Goal: Task Accomplishment & Management: Use online tool/utility

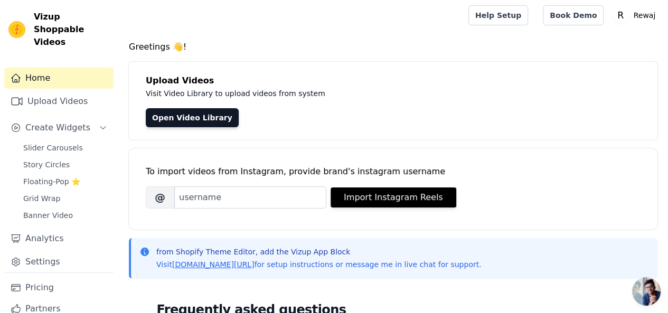
scroll to position [2, 0]
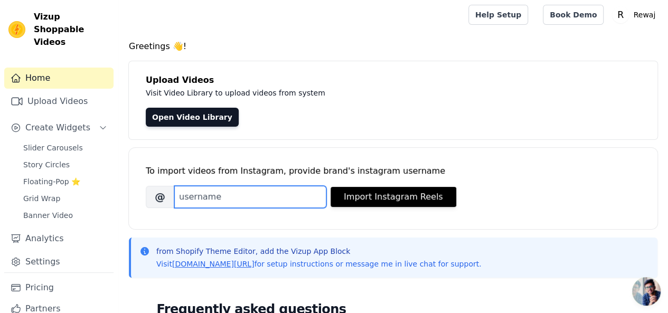
click at [294, 197] on input "Brand's Instagram Username" at bounding box center [250, 197] width 152 height 22
type input "R"
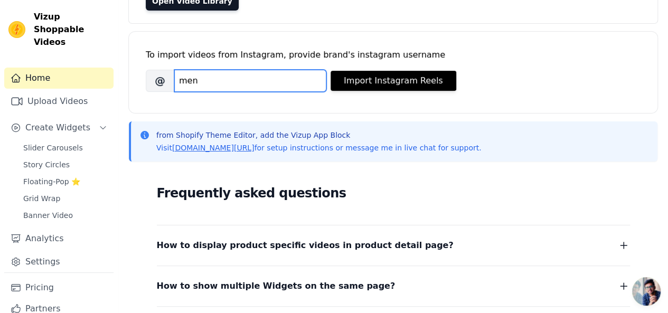
scroll to position [112, 0]
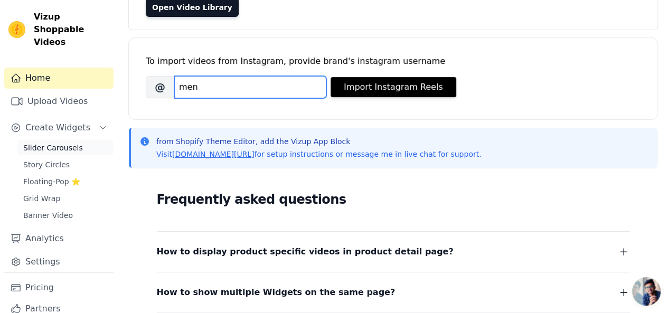
type input "men"
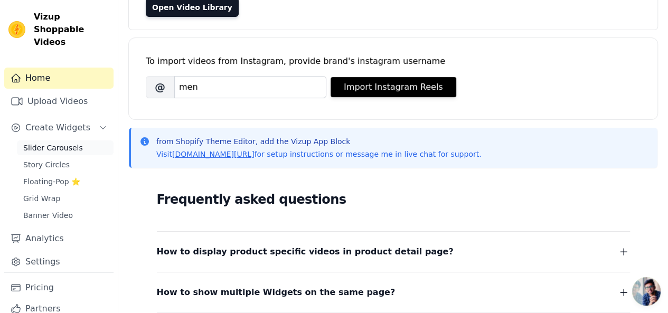
click at [50, 143] on span "Slider Carousels" at bounding box center [53, 148] width 60 height 11
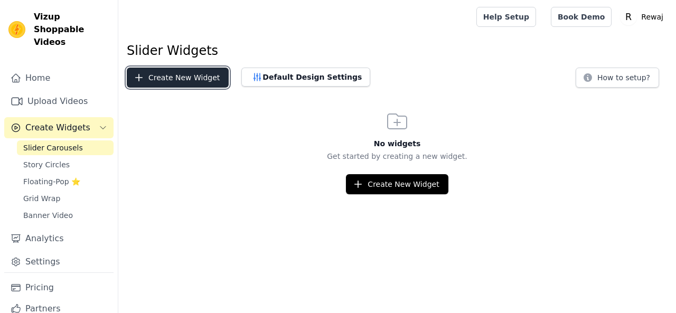
click at [190, 77] on button "Create New Widget" at bounding box center [178, 78] width 102 height 20
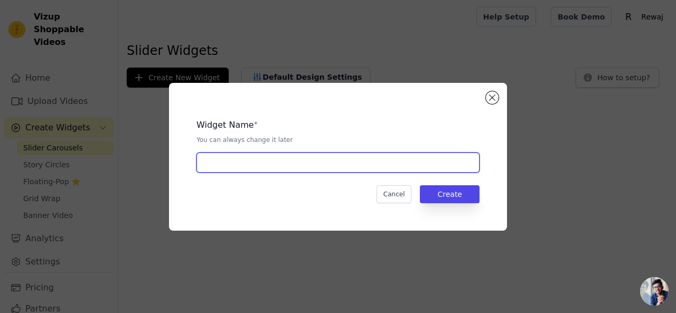
click at [262, 162] on input "text" at bounding box center [337, 163] width 283 height 20
type input "men"
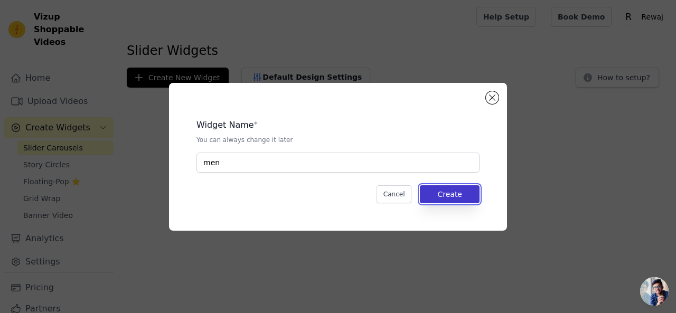
click at [446, 190] on button "Create" at bounding box center [450, 194] width 60 height 18
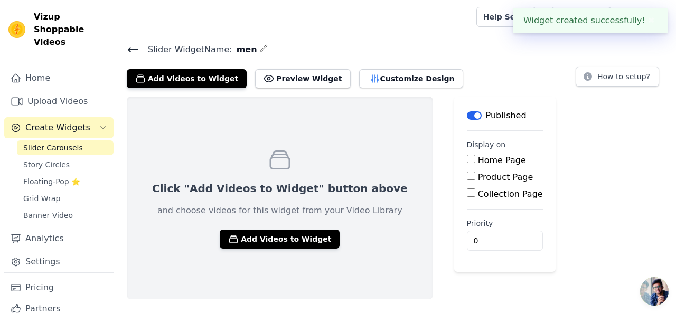
click at [478, 155] on label "Home Page" at bounding box center [502, 160] width 48 height 10
click at [471, 155] on input "Home Page" at bounding box center [471, 159] width 8 height 8
checkbox input "true"
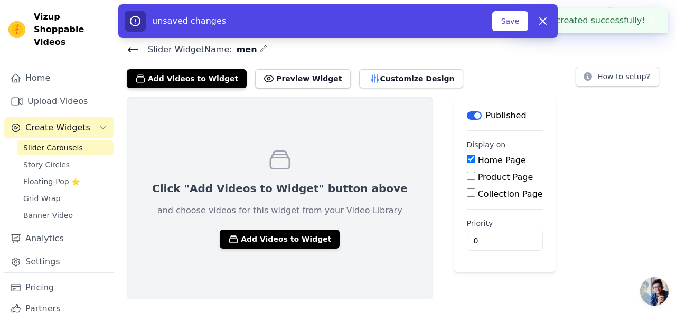
click at [478, 175] on label "Product Page" at bounding box center [505, 177] width 55 height 10
click at [467, 175] on input "Product Page" at bounding box center [471, 176] width 8 height 8
checkbox input "true"
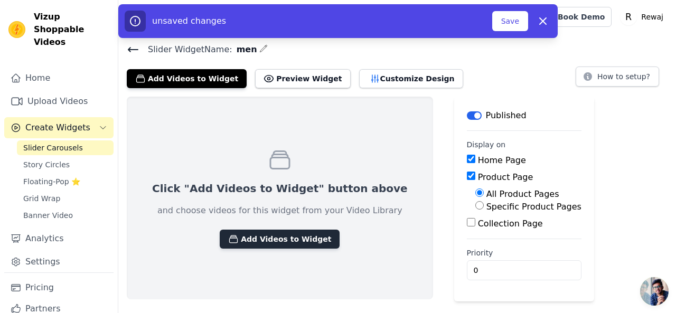
click at [268, 236] on button "Add Videos to Widget" at bounding box center [280, 239] width 120 height 19
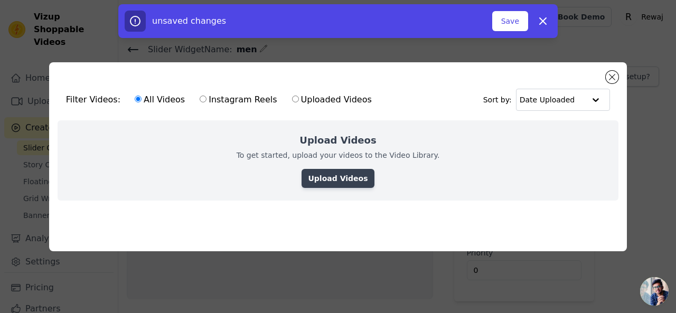
click at [337, 181] on link "Upload Videos" at bounding box center [337, 178] width 72 height 19
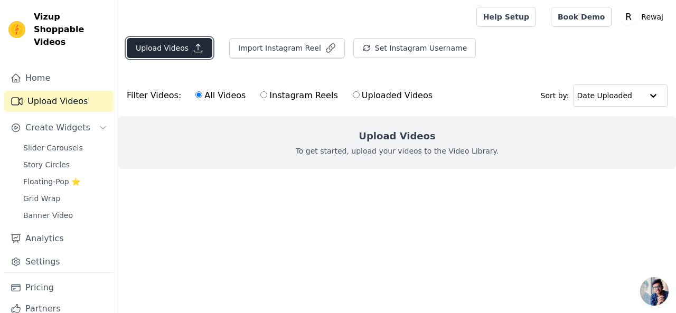
click at [165, 54] on button "Upload Videos" at bounding box center [170, 48] width 86 height 20
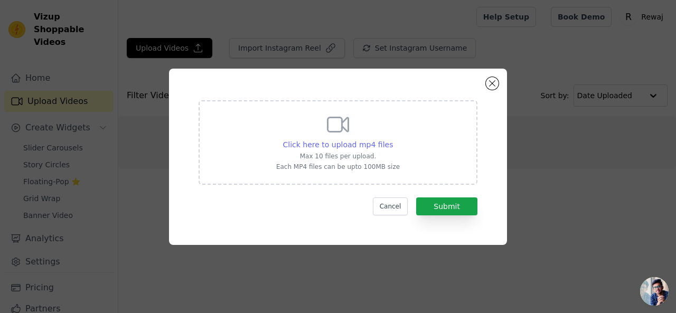
click at [340, 148] on span "Click here to upload mp4 files" at bounding box center [338, 144] width 110 height 8
click at [392, 139] on input "Click here to upload mp4 files Max 10 files per upload. Each MP4 files can be u…" at bounding box center [392, 139] width 1 height 1
type input "C:\fakepath\WhatsApp Video 2025-08-24 at 5.59.34 AM.mp4"
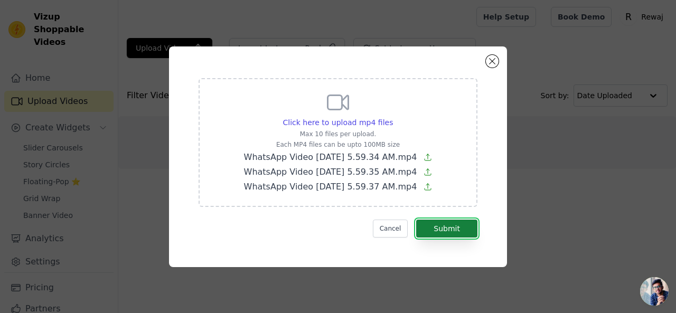
click at [430, 226] on button "Submit" at bounding box center [446, 229] width 61 height 18
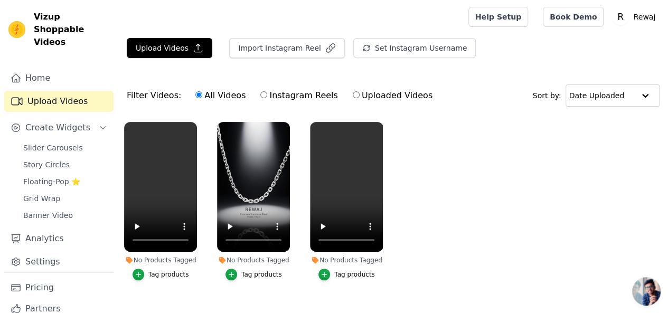
scroll to position [17, 0]
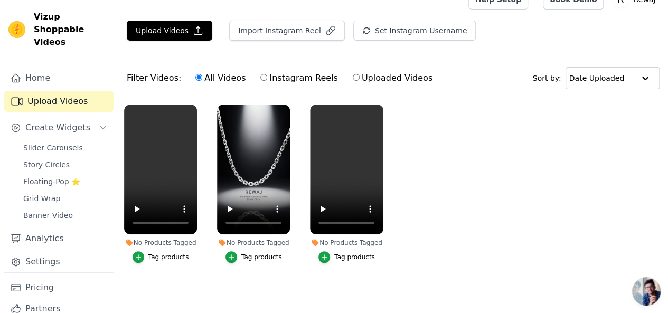
click at [149, 253] on div "Tag products" at bounding box center [168, 257] width 41 height 8
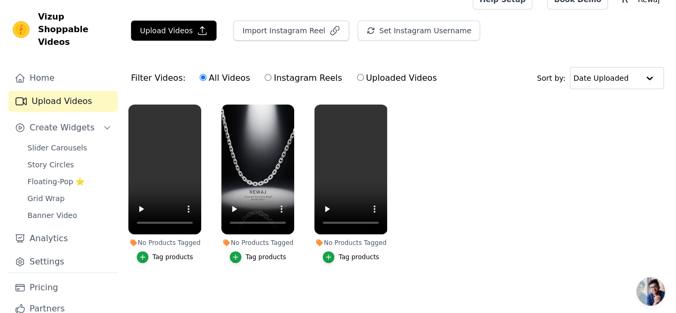
scroll to position [0, 0]
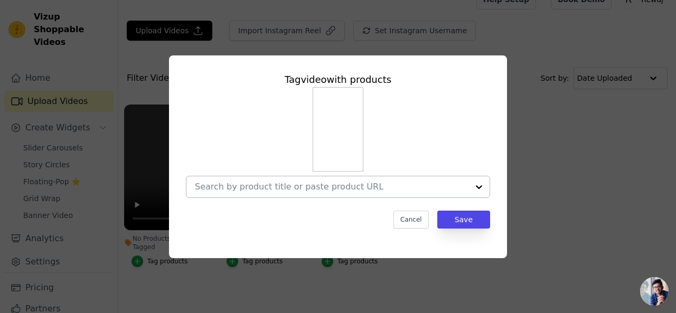
click at [480, 185] on div at bounding box center [478, 186] width 21 height 21
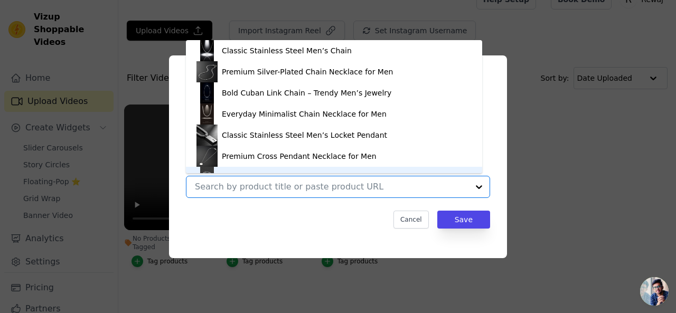
scroll to position [15, 0]
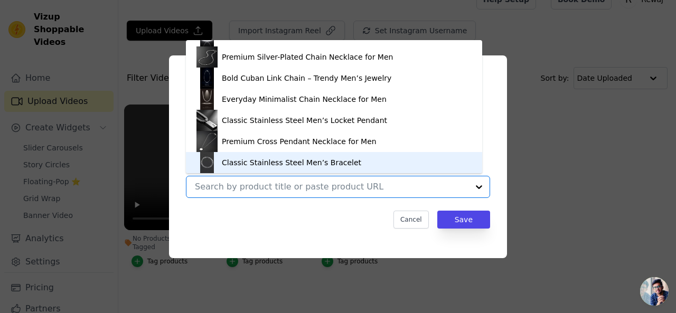
click at [536, 180] on div "Tag video with products Classic Stainless Steel Men’s Chain Premium Silver-Plat…" at bounding box center [338, 157] width 642 height 237
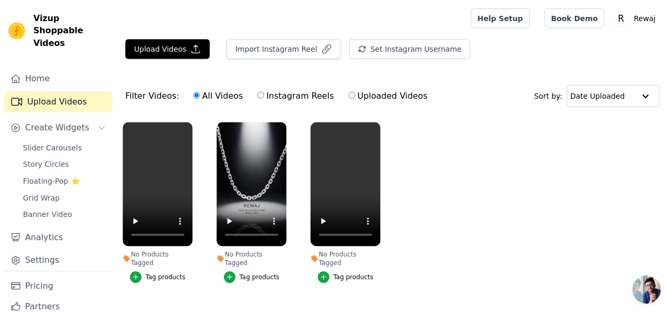
scroll to position [17, 0]
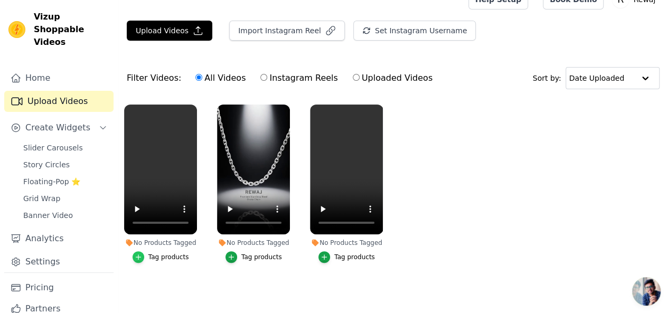
click at [134, 251] on div "button" at bounding box center [139, 257] width 12 height 12
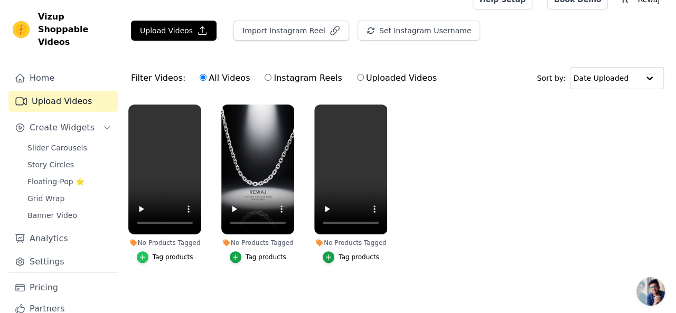
scroll to position [0, 0]
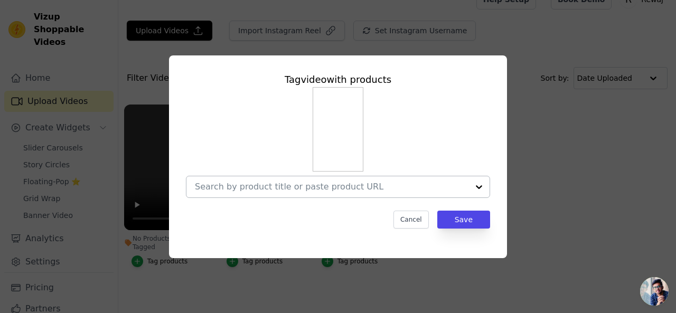
click at [480, 186] on div at bounding box center [478, 186] width 21 height 21
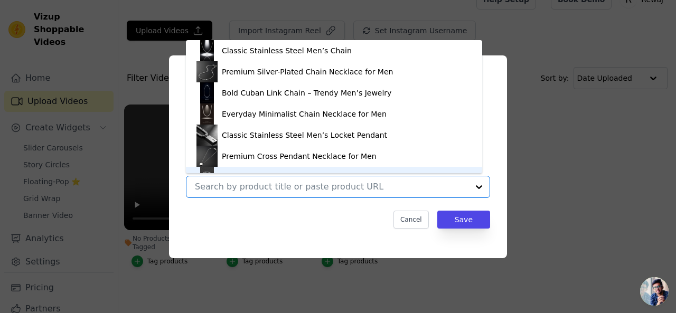
scroll to position [15, 0]
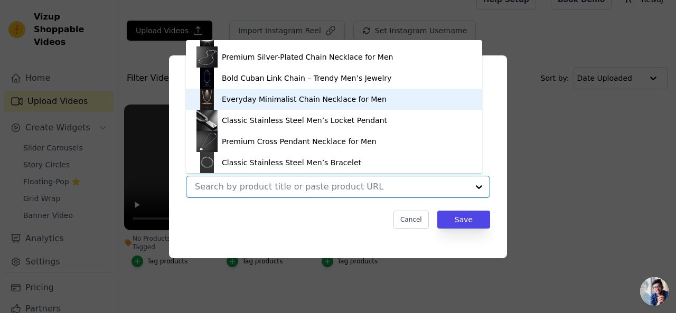
click at [206, 96] on img at bounding box center [206, 99] width 21 height 21
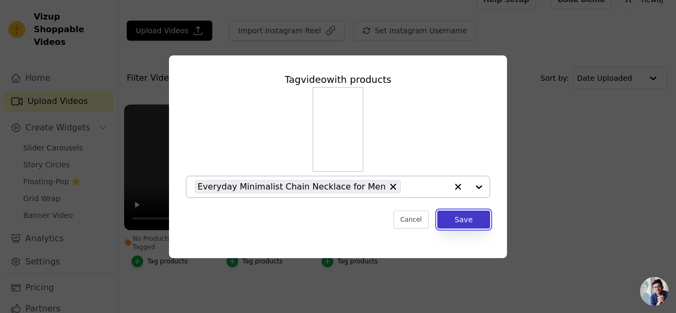
click at [462, 220] on button "Save" at bounding box center [463, 220] width 53 height 18
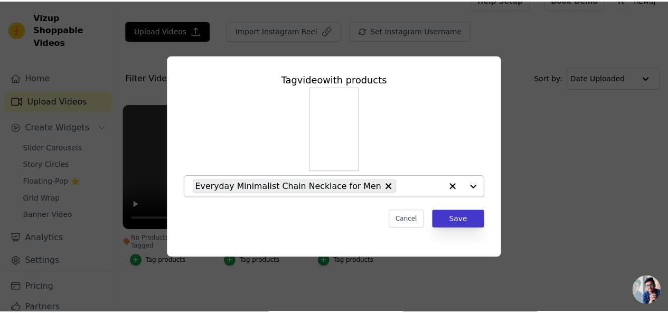
scroll to position [17, 0]
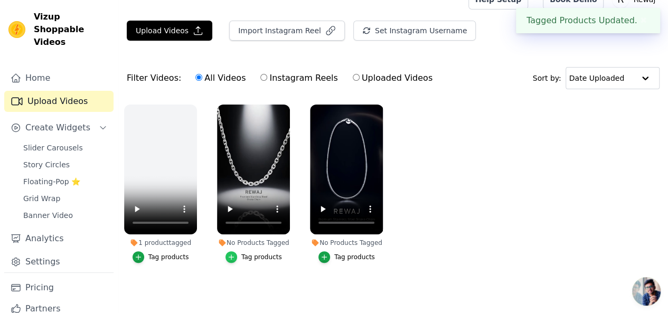
click at [233, 253] on icon "button" at bounding box center [231, 256] width 7 height 7
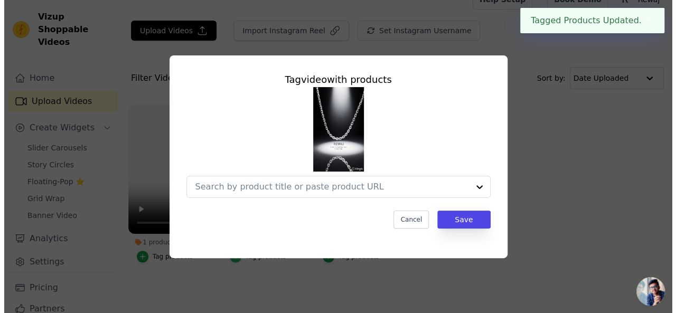
scroll to position [0, 0]
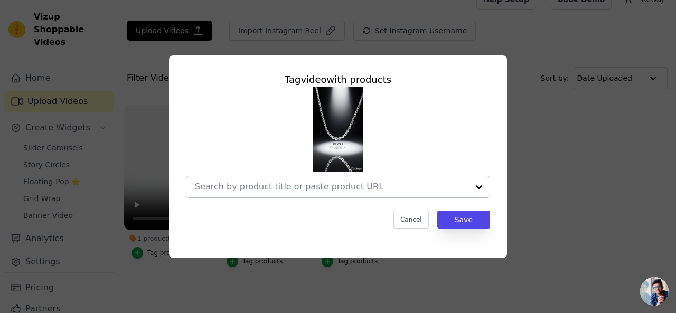
click at [479, 184] on div at bounding box center [478, 186] width 21 height 21
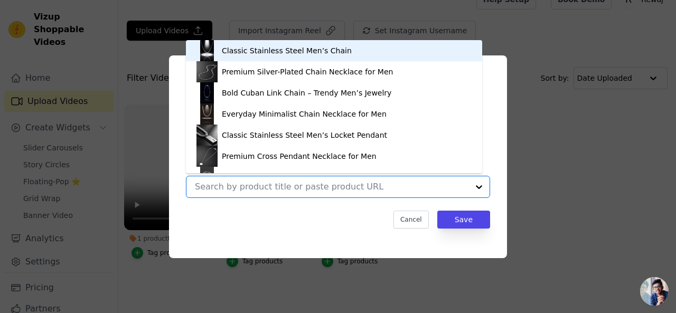
click at [303, 55] on div "Classic Stainless Steel Men’s Chain" at bounding box center [287, 50] width 130 height 11
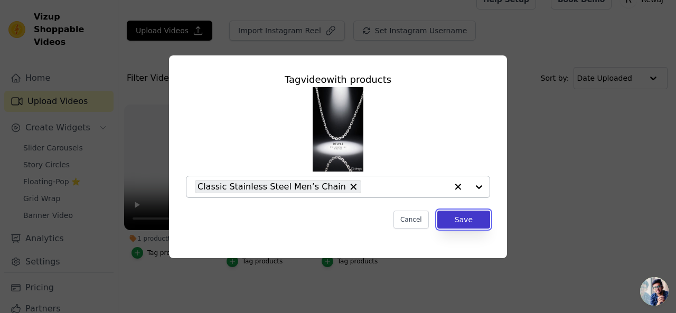
click at [454, 219] on button "Save" at bounding box center [463, 220] width 53 height 18
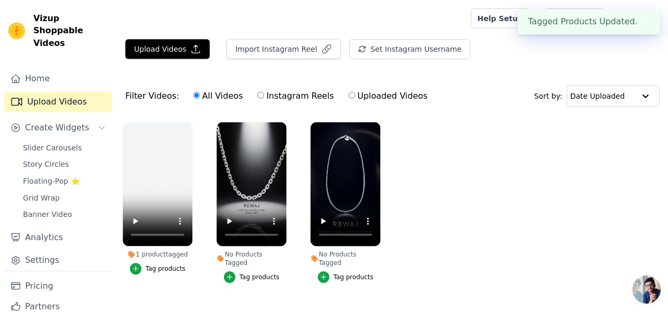
scroll to position [17, 0]
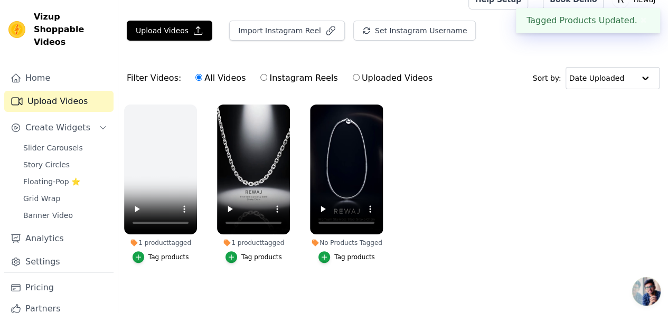
click at [348, 253] on div "Tag products" at bounding box center [354, 257] width 41 height 8
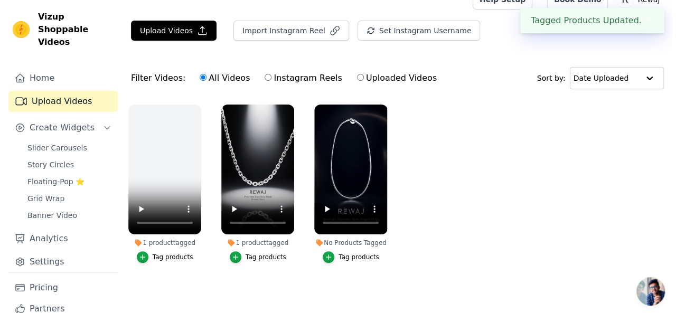
scroll to position [0, 0]
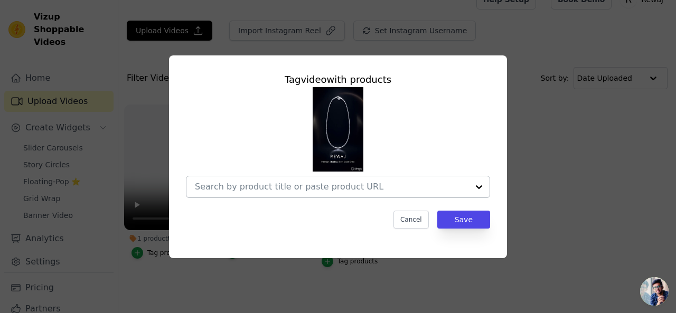
click at [480, 187] on div at bounding box center [478, 186] width 21 height 21
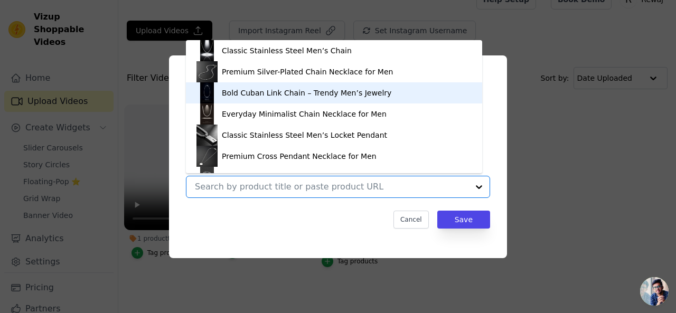
click at [320, 101] on div "Bold Cuban Link Chain – Trendy Men’s Jewelry" at bounding box center [333, 92] width 275 height 21
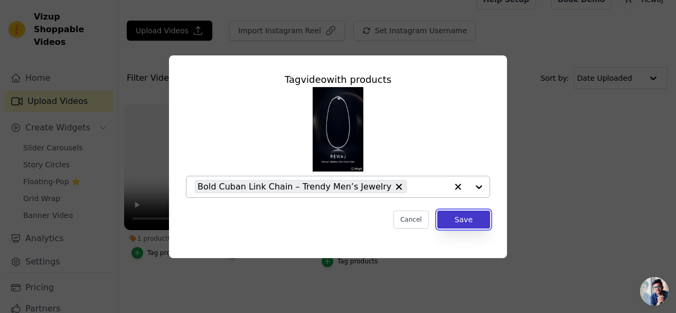
click at [454, 216] on button "Save" at bounding box center [463, 220] width 53 height 18
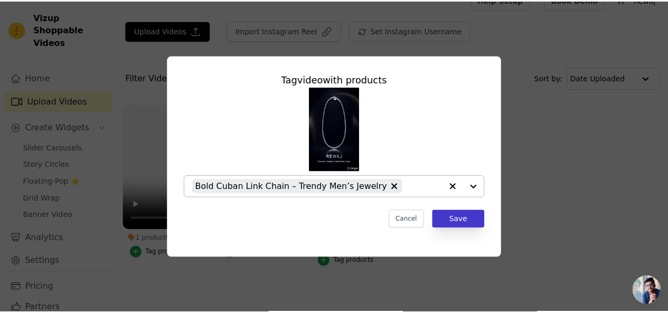
scroll to position [17, 0]
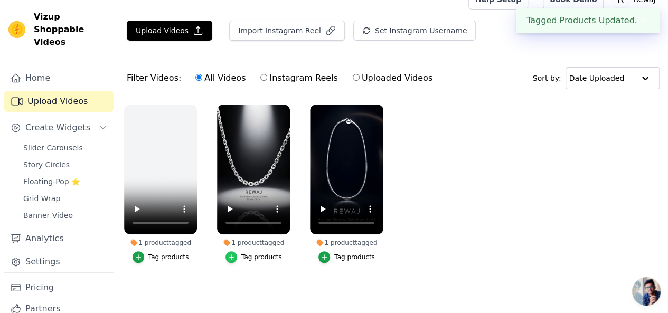
click at [232, 253] on icon "button" at bounding box center [231, 256] width 7 height 7
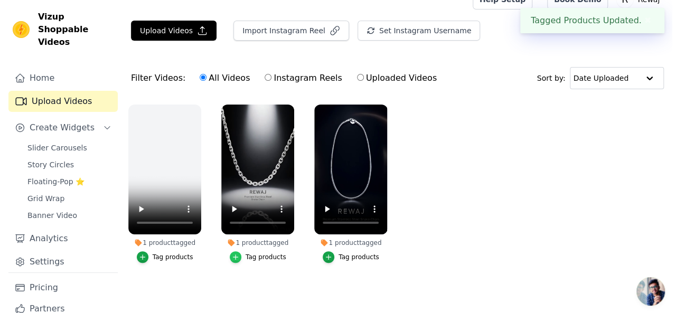
scroll to position [0, 0]
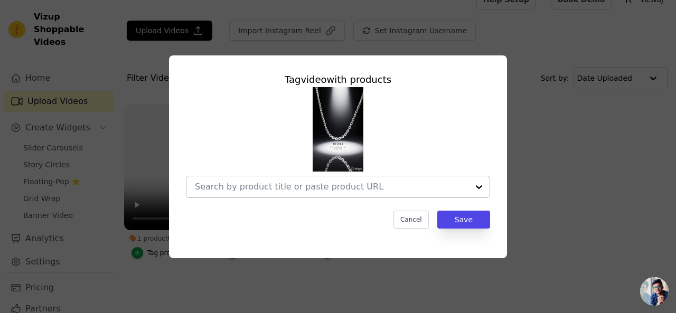
click at [480, 186] on div at bounding box center [478, 186] width 21 height 21
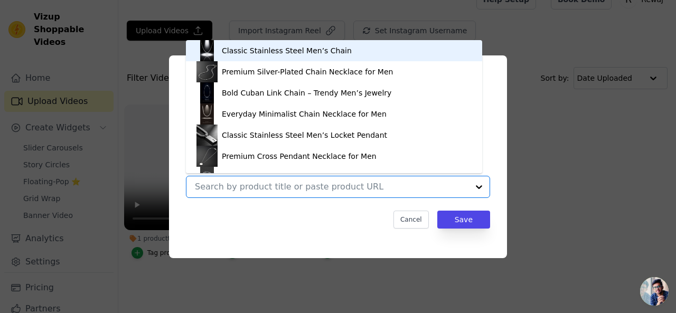
click at [203, 45] on img at bounding box center [206, 50] width 21 height 21
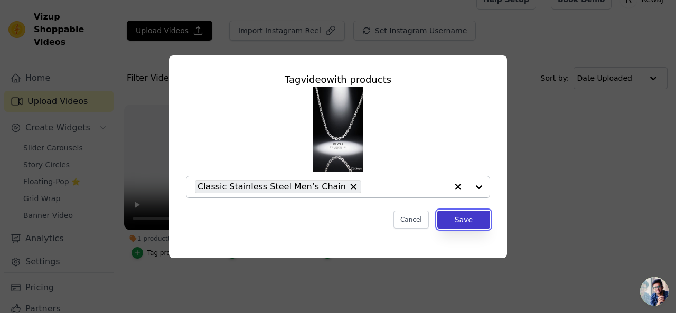
click at [451, 218] on button "Save" at bounding box center [463, 220] width 53 height 18
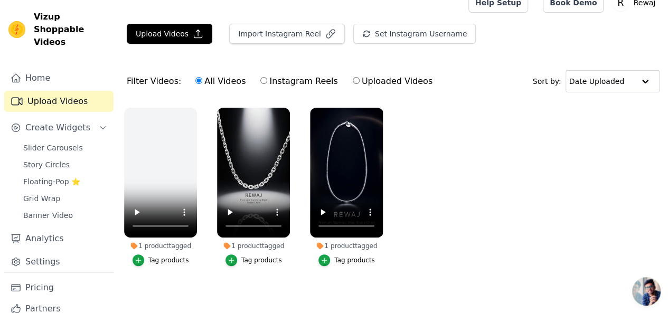
scroll to position [17, 0]
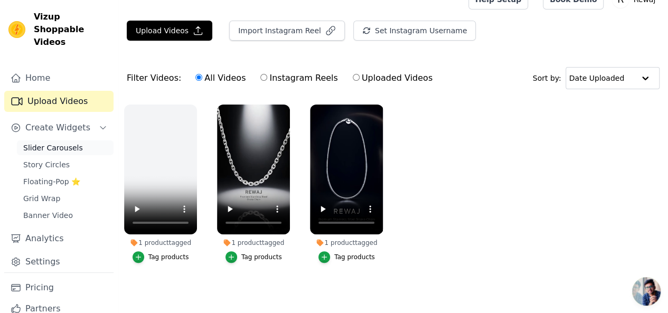
click at [33, 143] on span "Slider Carousels" at bounding box center [53, 148] width 60 height 11
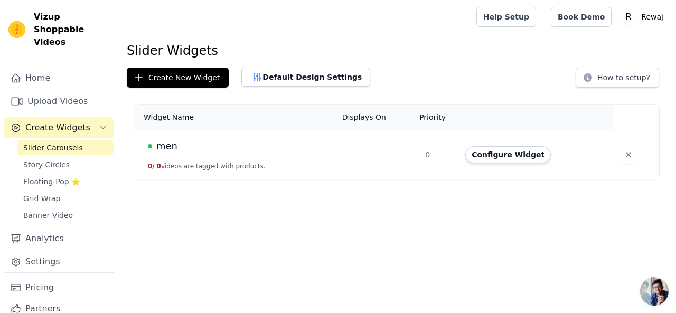
click at [252, 152] on div "men" at bounding box center [239, 146] width 182 height 15
click at [520, 154] on button "Configure Widget" at bounding box center [508, 154] width 86 height 17
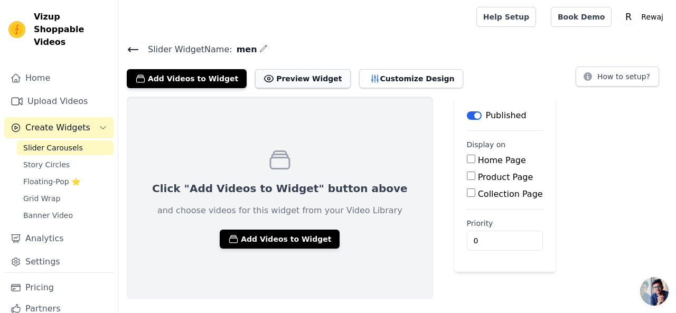
click at [263, 79] on button "Preview Widget" at bounding box center [302, 78] width 95 height 19
